Goal: Transaction & Acquisition: Download file/media

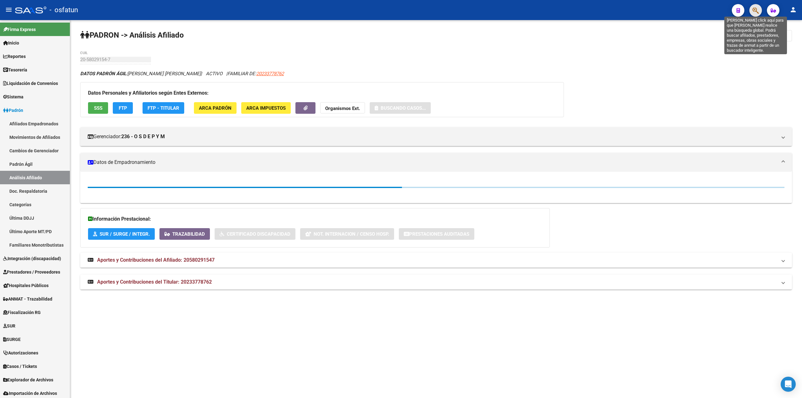
click at [753, 9] on icon "button" at bounding box center [756, 10] width 6 height 7
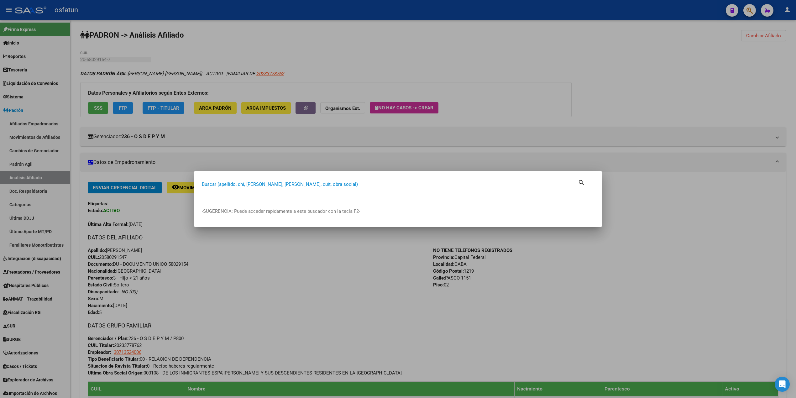
paste input "FERREYRA FERNANDO"
type input "FERREYRA FERNANDO"
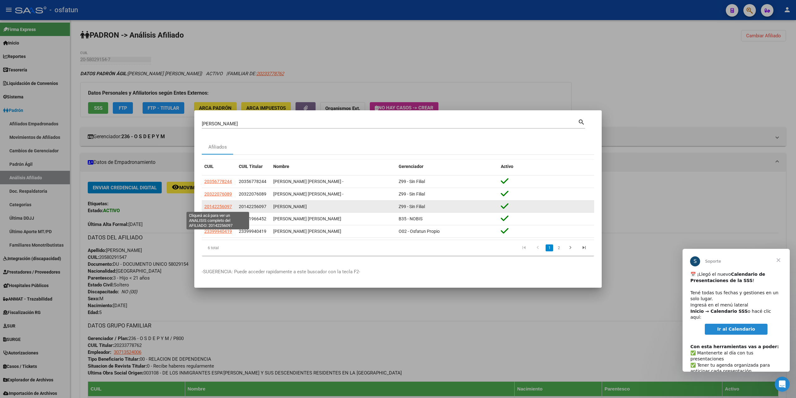
click at [217, 206] on span "20142256097" at bounding box center [218, 206] width 28 height 5
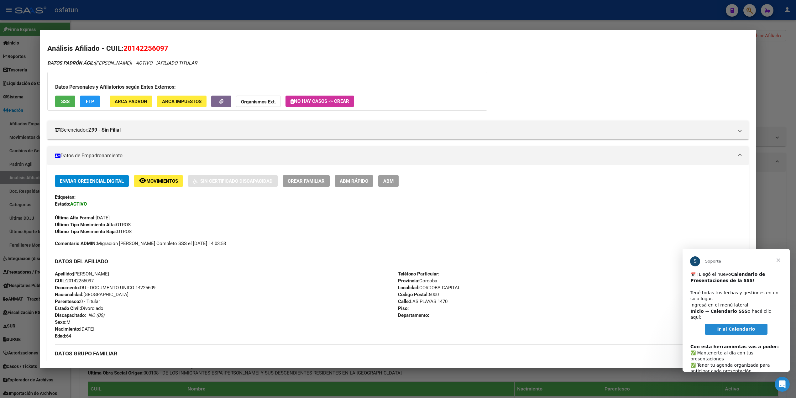
click at [732, 326] on span "Ir al Calendario" at bounding box center [736, 328] width 38 height 5
click at [65, 102] on span "SSS" at bounding box center [65, 102] width 8 height 6
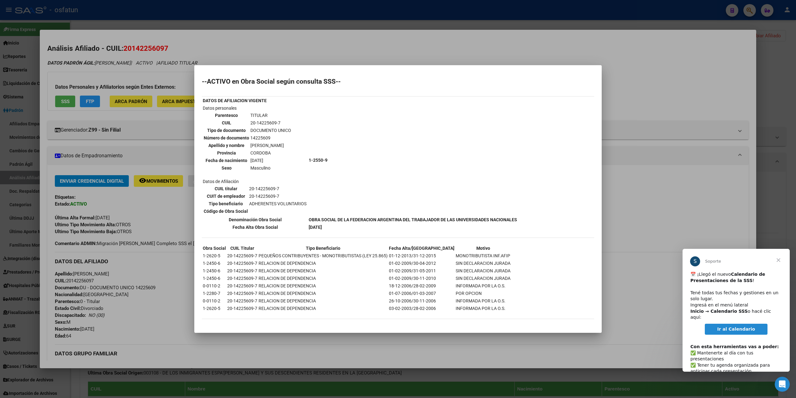
click at [209, 48] on div at bounding box center [398, 199] width 796 height 398
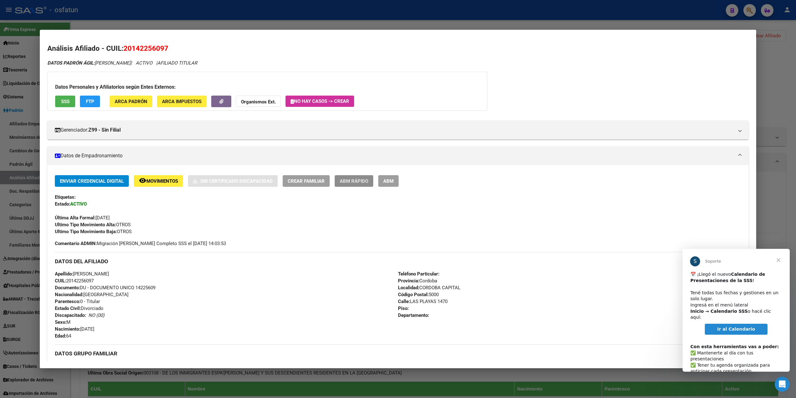
click at [352, 185] on button "ABM Rápido" at bounding box center [354, 181] width 39 height 12
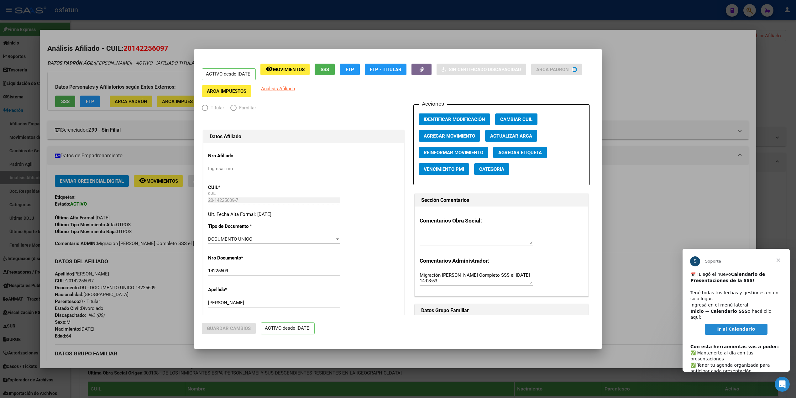
radio input "true"
type input "20-14225609-7"
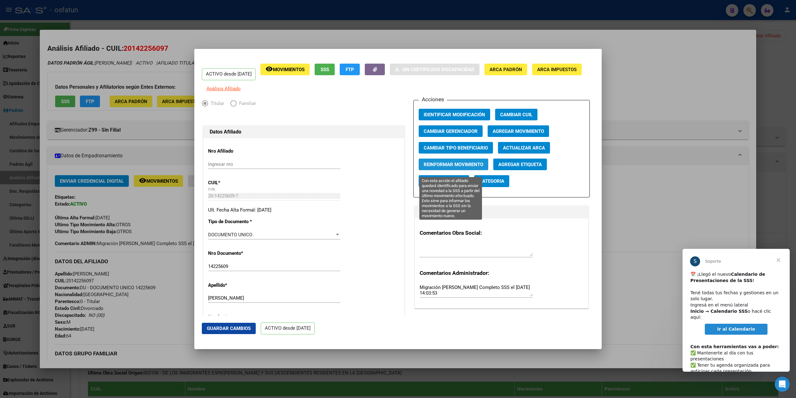
click at [464, 164] on button "Reinformar Movimiento" at bounding box center [454, 165] width 70 height 12
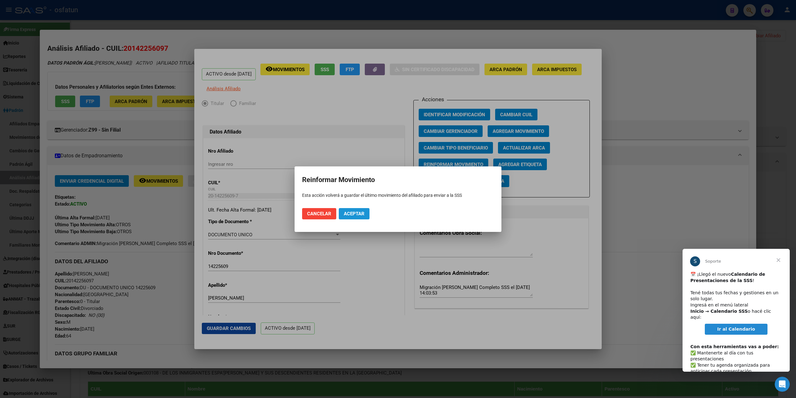
click at [344, 213] on span "Aceptar" at bounding box center [354, 214] width 21 height 6
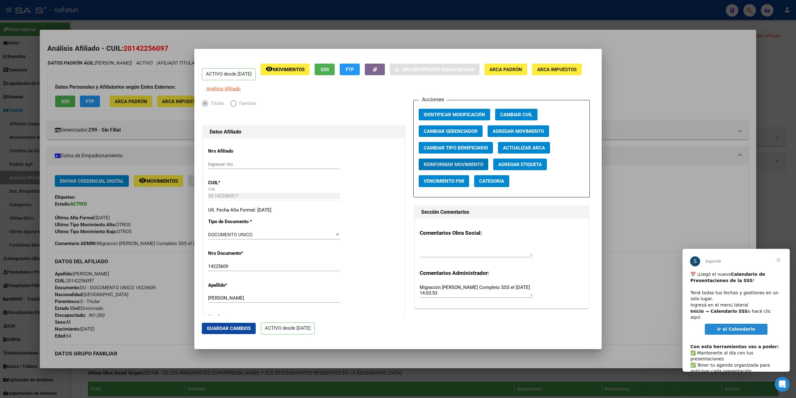
click at [226, 330] on span "Guardar Cambios" at bounding box center [229, 329] width 44 height 6
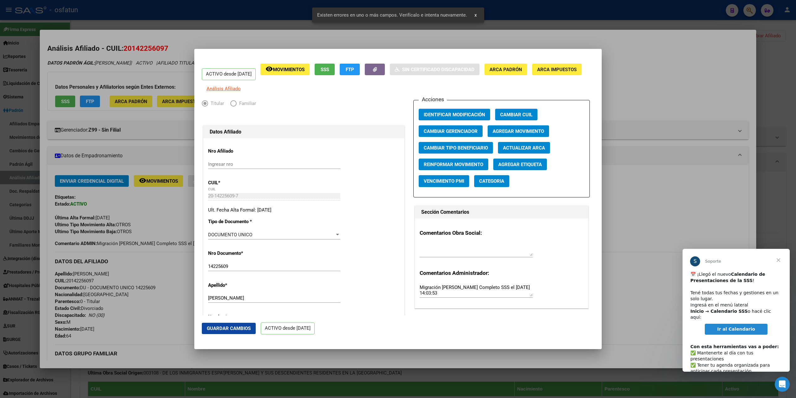
click at [251, 37] on div at bounding box center [398, 199] width 796 height 398
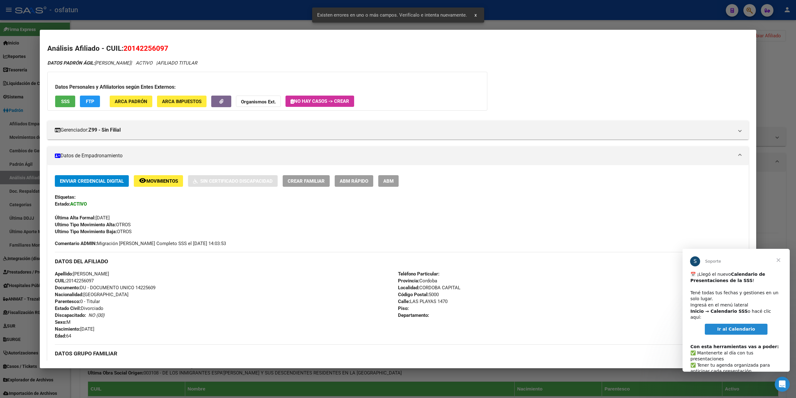
drag, startPoint x: 675, startPoint y: 14, endPoint x: 678, endPoint y: 14, distance: 3.5
click at [675, 14] on div at bounding box center [398, 199] width 796 height 398
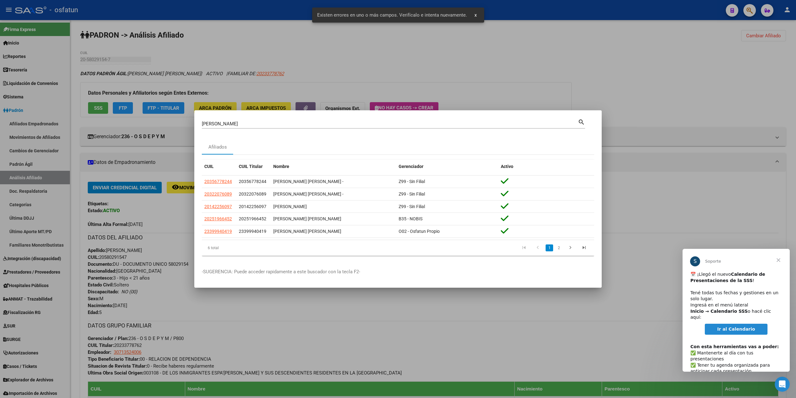
click at [747, 12] on div at bounding box center [398, 199] width 796 height 398
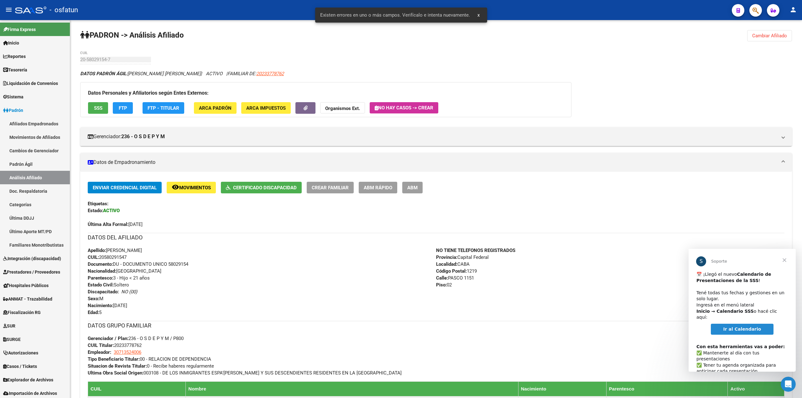
click at [748, 12] on div at bounding box center [753, 10] width 18 height 13
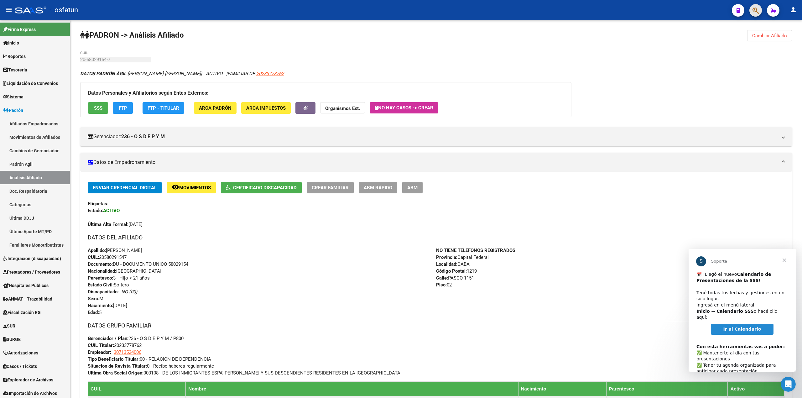
click at [751, 10] on button "button" at bounding box center [755, 10] width 13 height 13
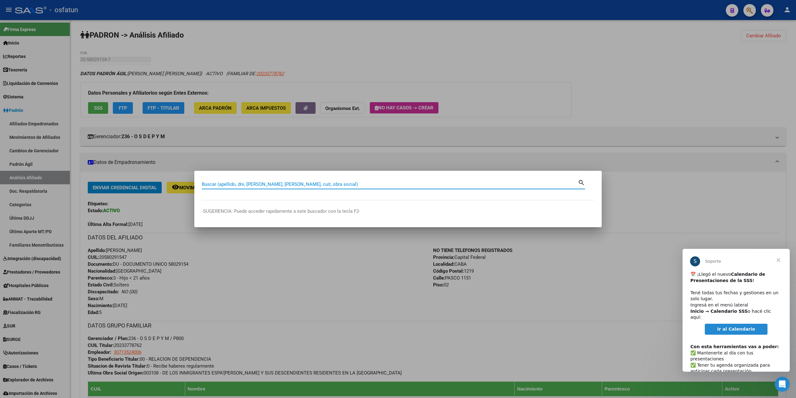
paste input "22096606"
type input "22096606"
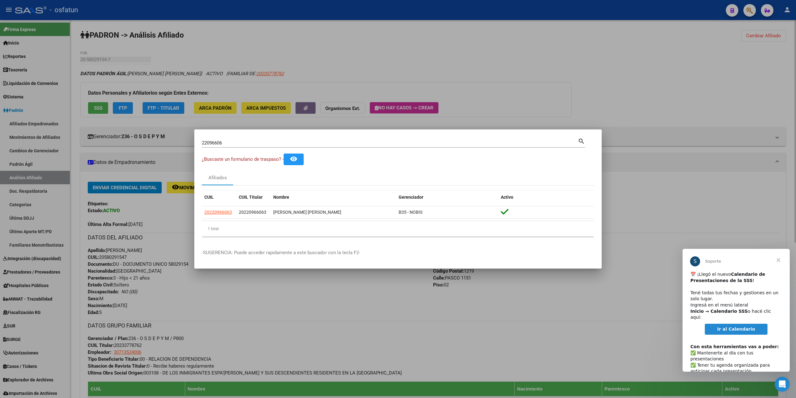
drag, startPoint x: 580, startPoint y: 107, endPoint x: 554, endPoint y: 112, distance: 26.5
click at [577, 109] on div at bounding box center [398, 199] width 796 height 398
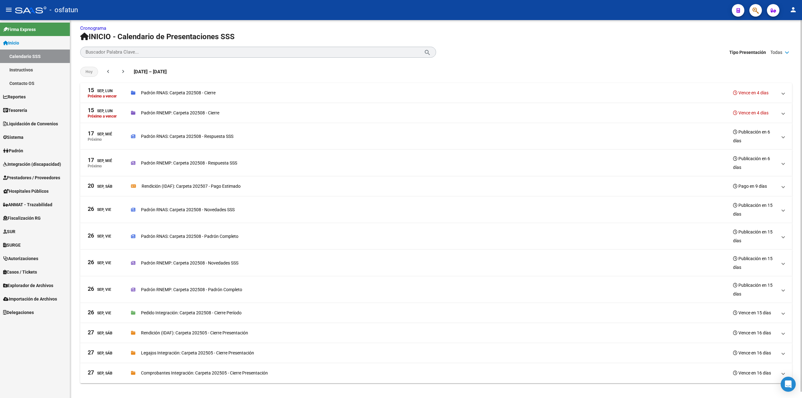
scroll to position [7, 0]
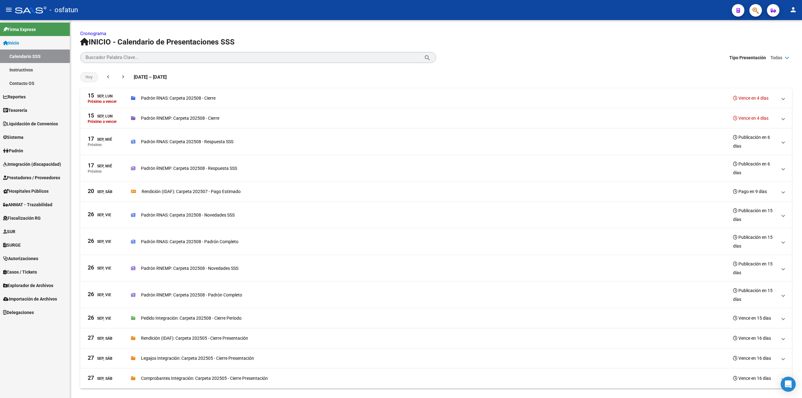
scroll to position [7, 0]
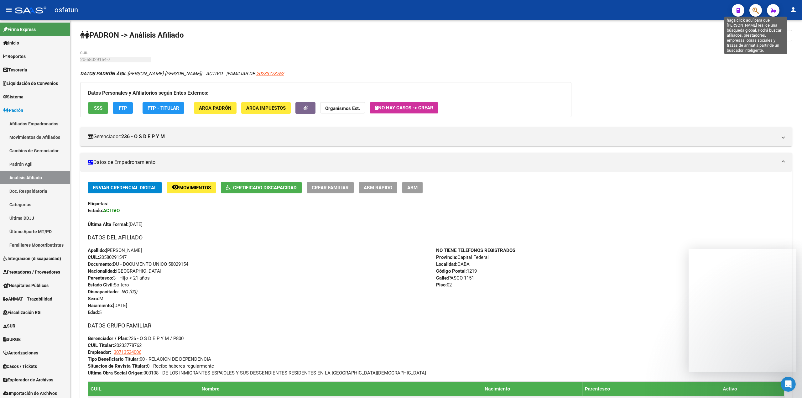
click at [755, 12] on icon "button" at bounding box center [756, 10] width 6 height 7
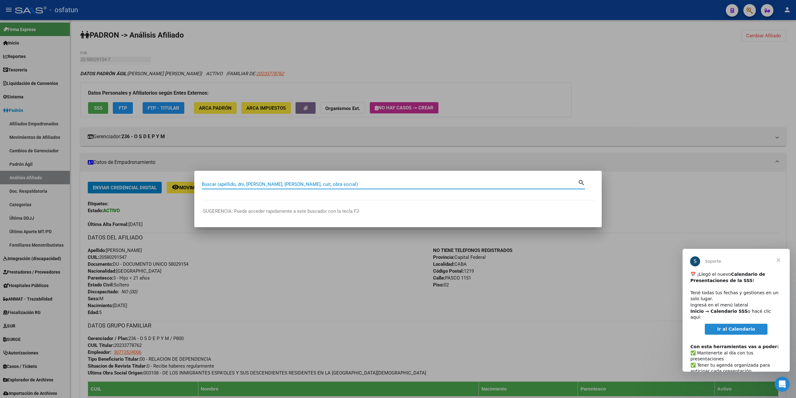
paste input "20591504542"
type input "20591504542"
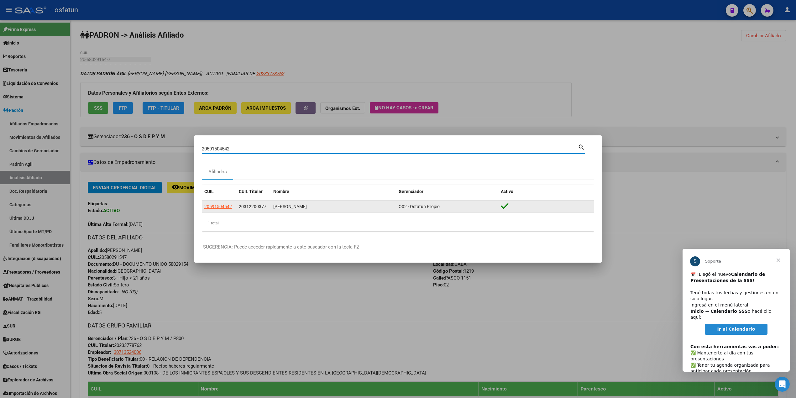
click at [272, 206] on datatable-body-cell "MESRI FEDERICO ARIEL" at bounding box center [333, 207] width 125 height 12
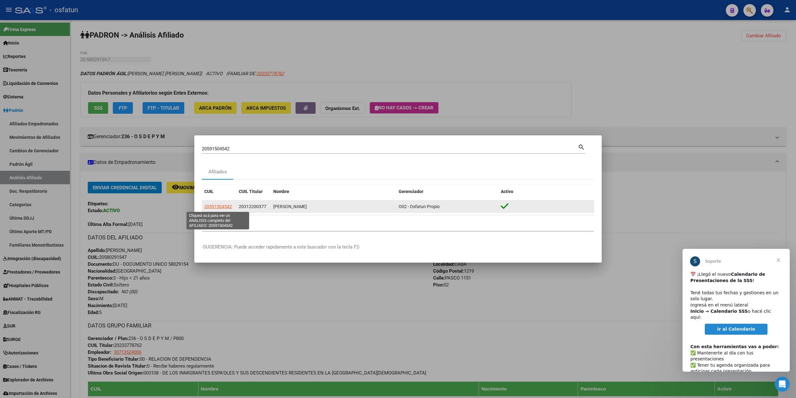
click at [216, 206] on span "20591504542" at bounding box center [218, 206] width 28 height 5
type textarea "20591504542"
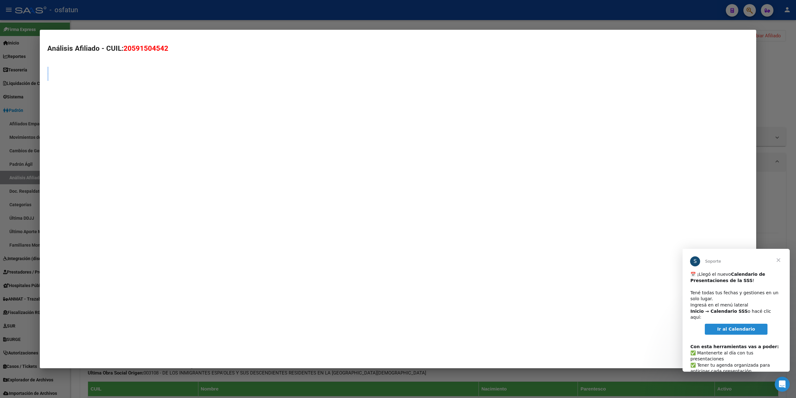
click at [216, 206] on mat-dialog-container "Análisis Afiliado - CUIL: 20591504542" at bounding box center [398, 199] width 716 height 338
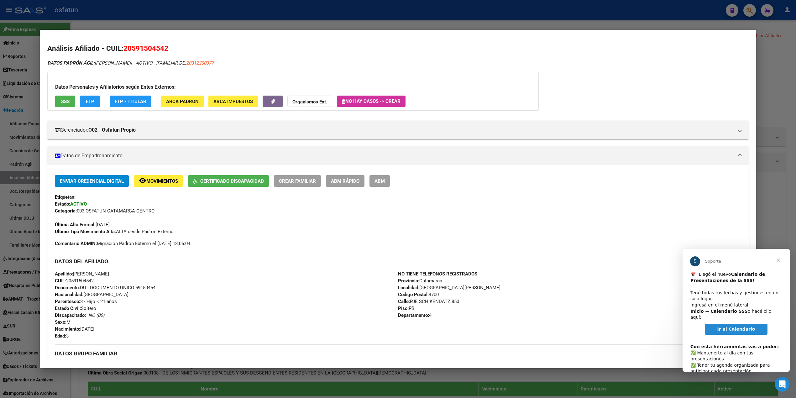
click at [784, 130] on div at bounding box center [398, 199] width 796 height 398
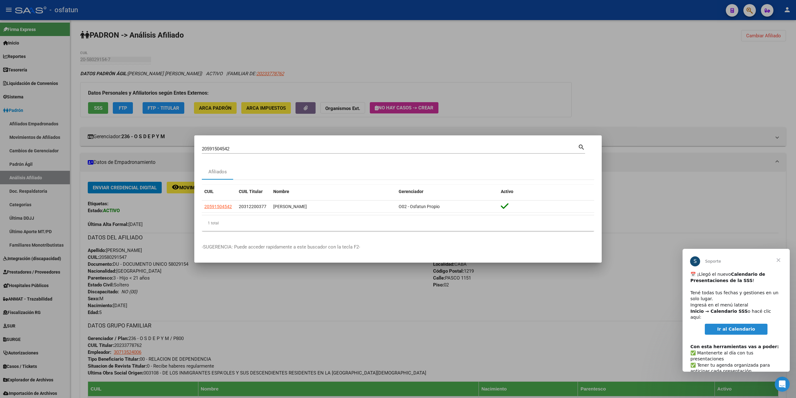
click at [585, 82] on div at bounding box center [398, 199] width 796 height 398
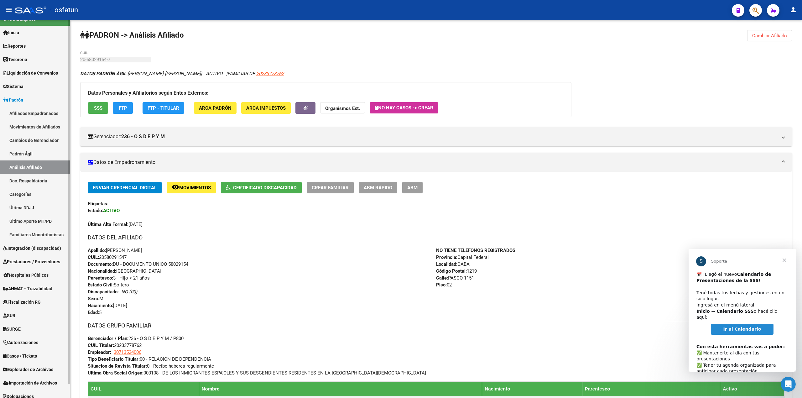
scroll to position [15, 0]
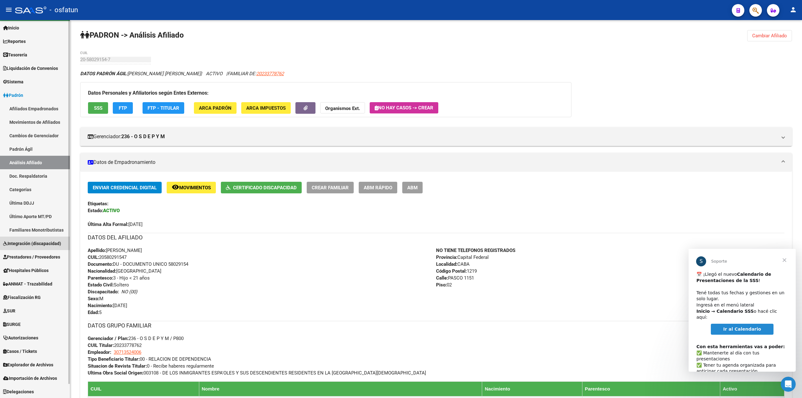
click at [46, 240] on span "Integración (discapacidad)" at bounding box center [32, 243] width 58 height 7
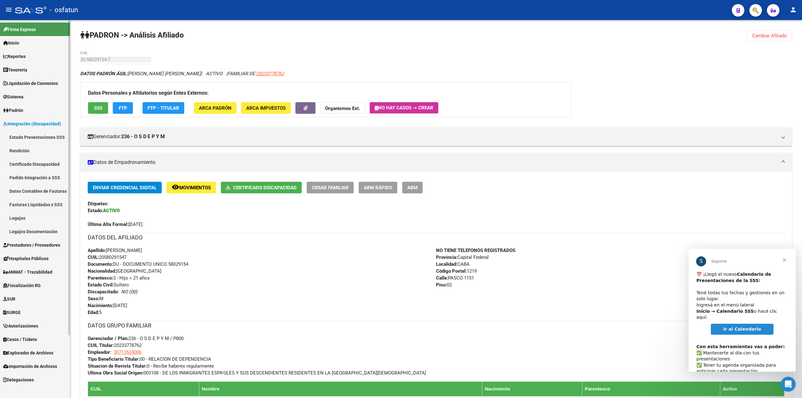
scroll to position [0, 0]
click at [49, 162] on link "Certificado Discapacidad" at bounding box center [35, 163] width 70 height 13
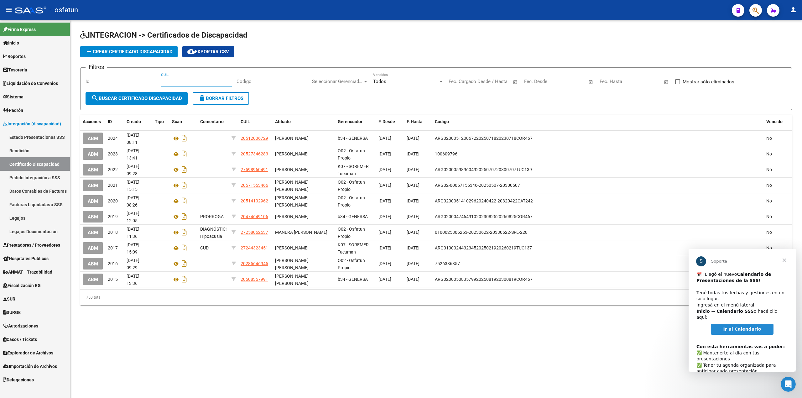
paste input "20-59150454-2"
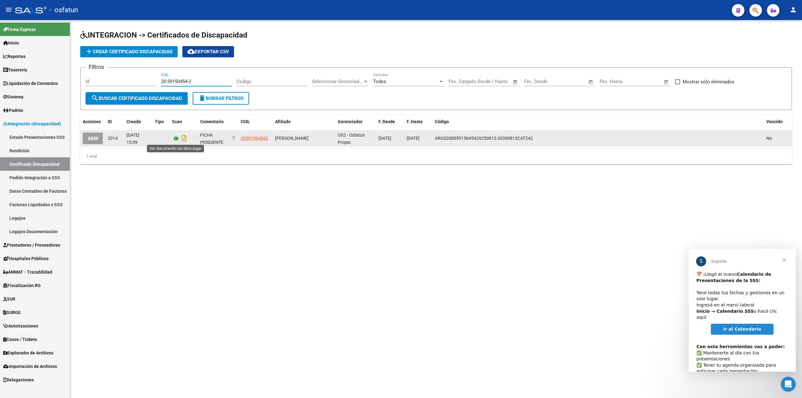
type input "20-59150454-2"
click at [175, 139] on icon at bounding box center [176, 139] width 8 height 8
